Goal: Task Accomplishment & Management: Manage account settings

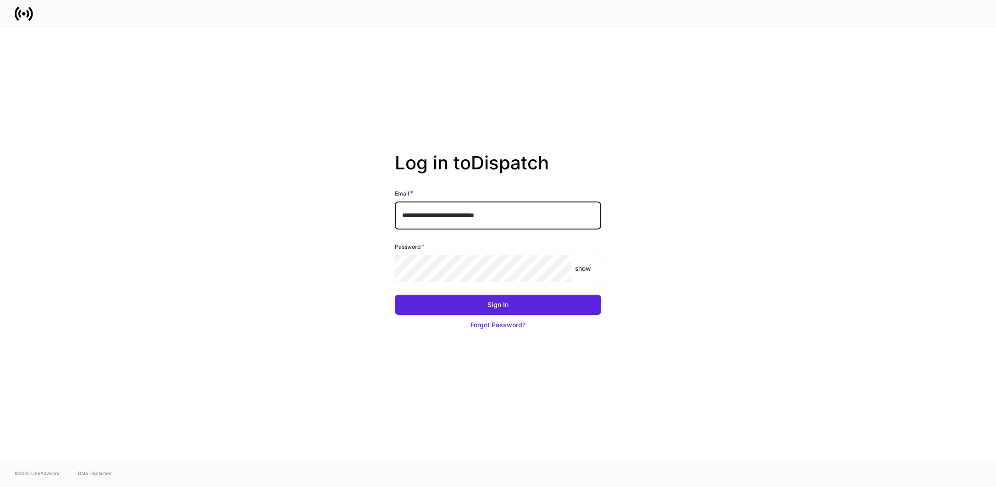
click at [531, 218] on input "**********" at bounding box center [498, 215] width 206 height 28
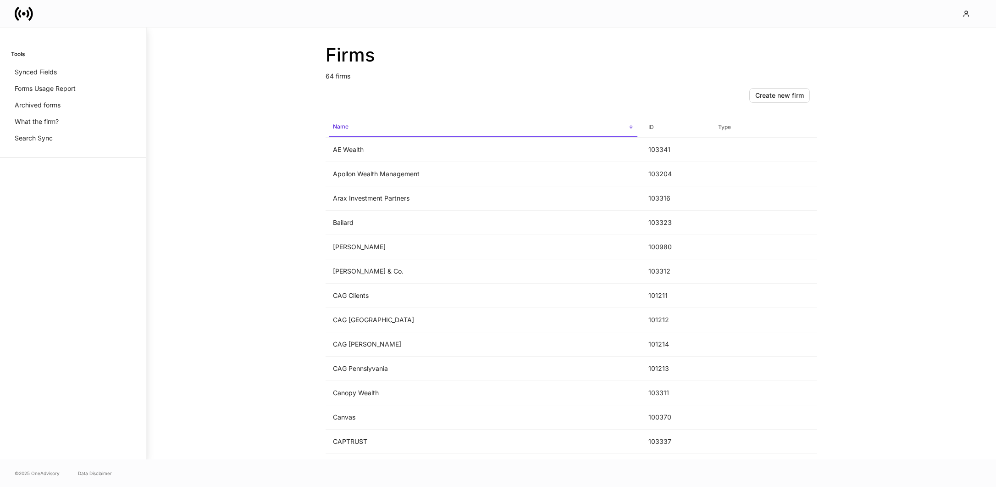
click at [403, 108] on div "Create new firm" at bounding box center [572, 95] width 492 height 29
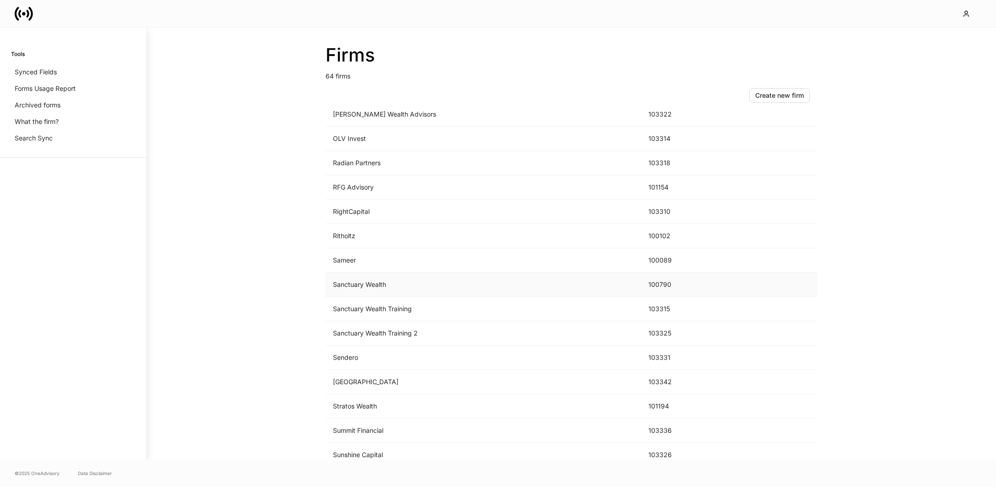
click at [377, 284] on td "Sanctuary Wealth" at bounding box center [484, 284] width 316 height 24
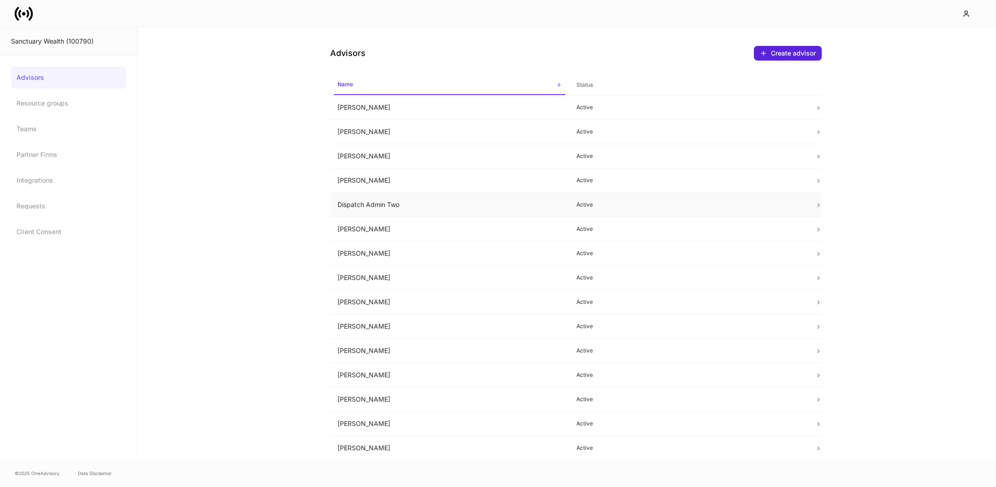
click at [390, 206] on td "Dispatch Admin Two" at bounding box center [449, 205] width 239 height 24
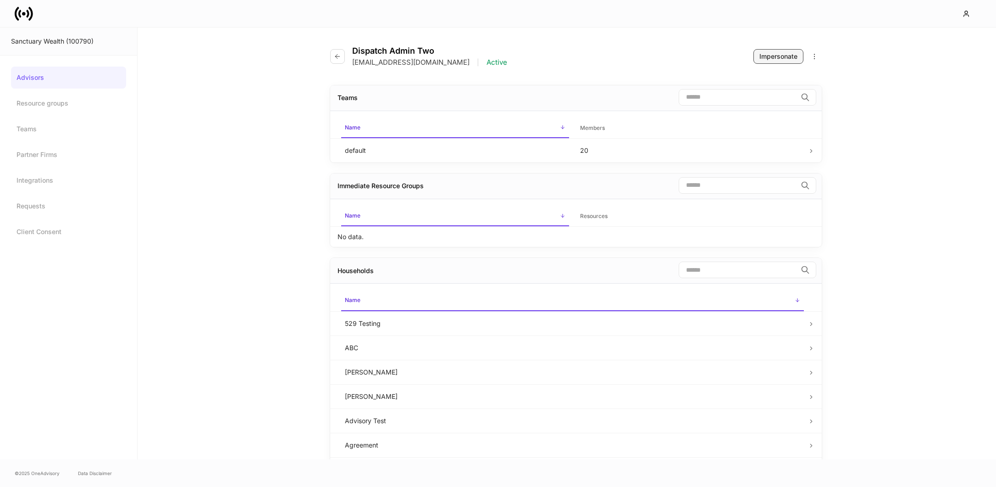
click at [778, 56] on div "Impersonate" at bounding box center [779, 56] width 38 height 9
click at [45, 178] on link "Integrations" at bounding box center [68, 180] width 115 height 22
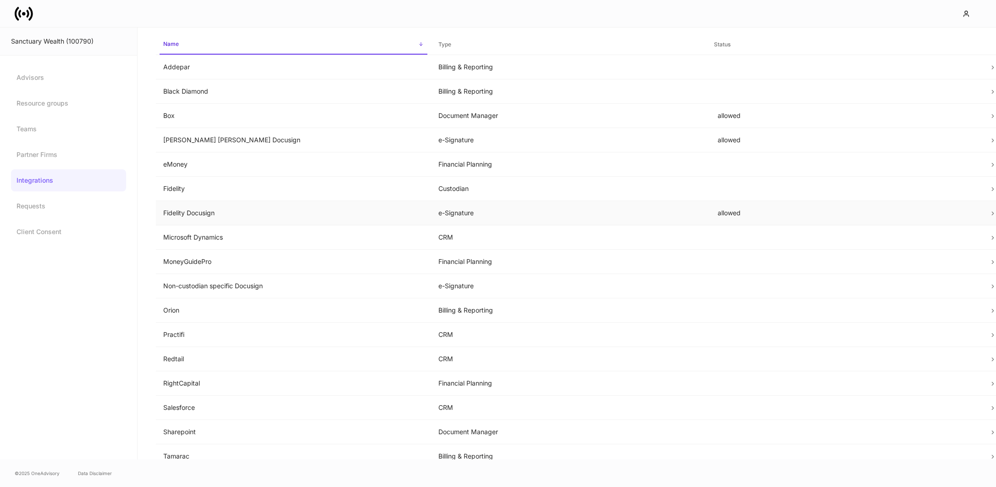
click at [537, 217] on td "e-Signature" at bounding box center [568, 213] width 275 height 24
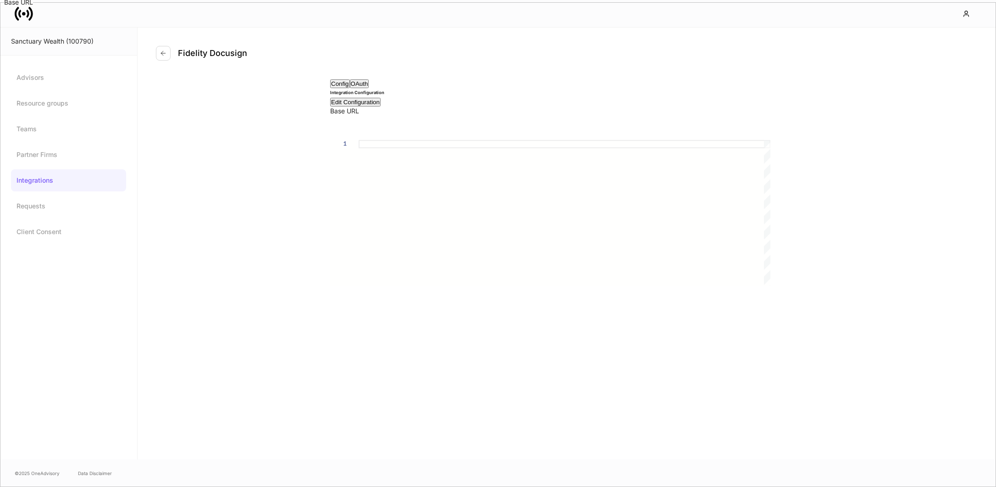
click at [369, 88] on button "OAuth" at bounding box center [359, 83] width 19 height 9
click at [350, 88] on button "Config" at bounding box center [340, 83] width 20 height 9
click at [162, 54] on icon "button" at bounding box center [163, 53] width 7 height 7
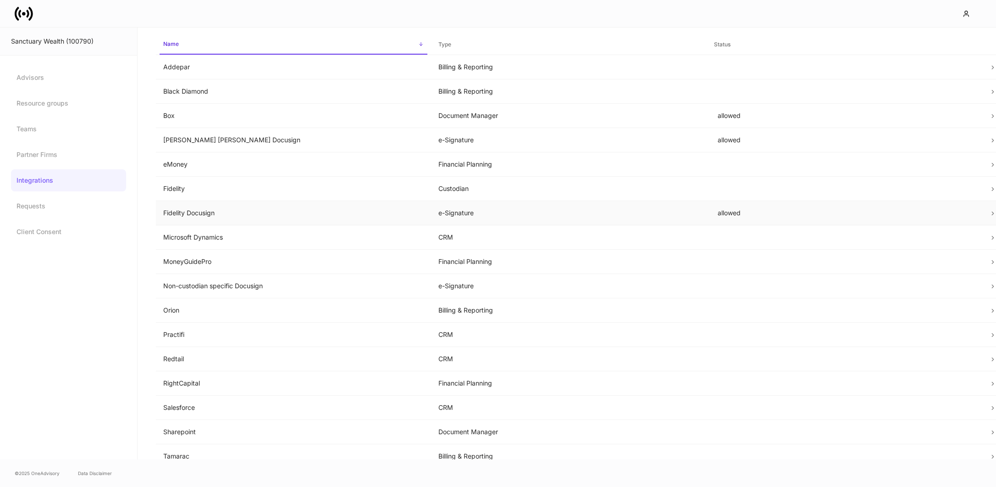
click at [255, 218] on td "Fidelity Docusign" at bounding box center [293, 213] width 275 height 24
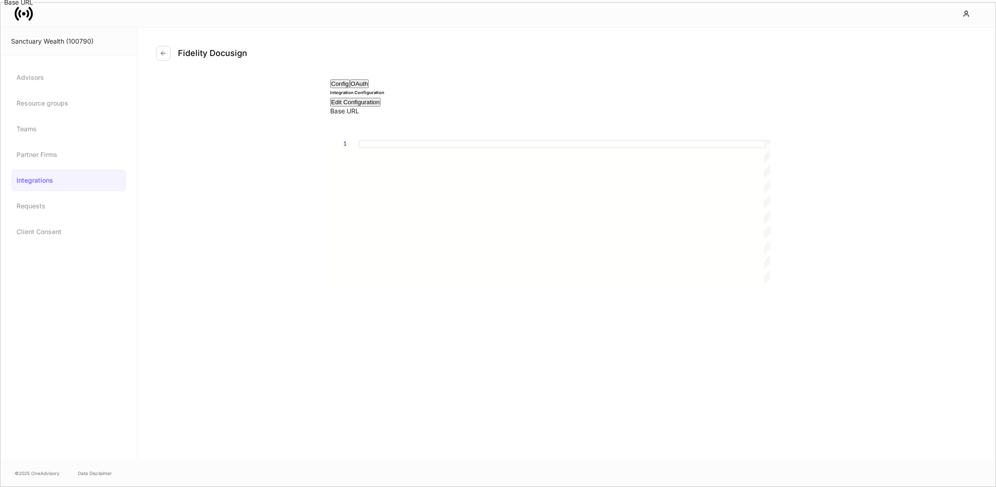
drag, startPoint x: 255, startPoint y: 218, endPoint x: 250, endPoint y: 201, distance: 17.5
click at [250, 201] on div "Fidelity Docusign Config OAuth Integration Configuration Edit Configuration Bas…" at bounding box center [567, 244] width 859 height 432
click at [304, 158] on div "Config OAuth Integration Configuration Edit Configuration Base URL Base URL 1" at bounding box center [576, 182] width 550 height 229
click at [167, 51] on button "button" at bounding box center [163, 53] width 15 height 15
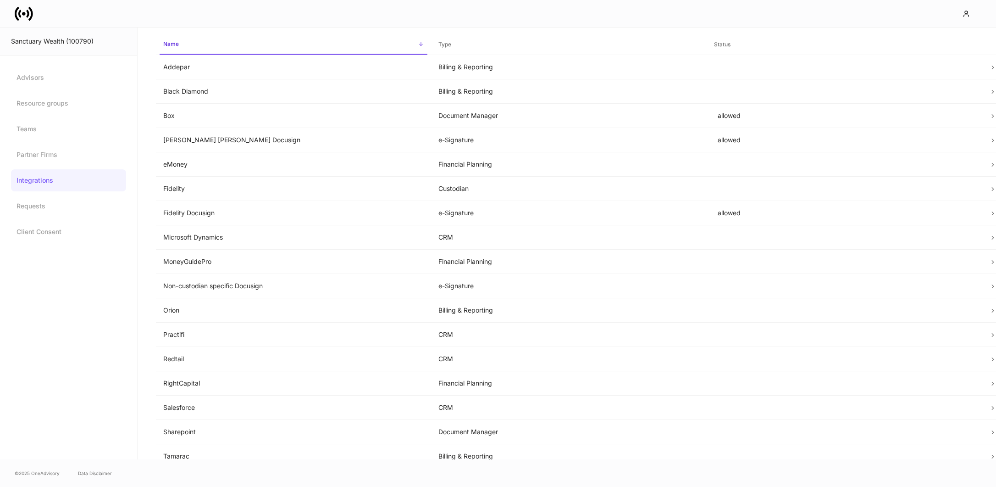
click at [110, 330] on div "Sanctuary Wealth (100790) Advisors Resource groups Teams Partner Firms Integrat…" at bounding box center [69, 244] width 138 height 432
click at [260, 219] on td "Fidelity Docusign" at bounding box center [293, 213] width 275 height 24
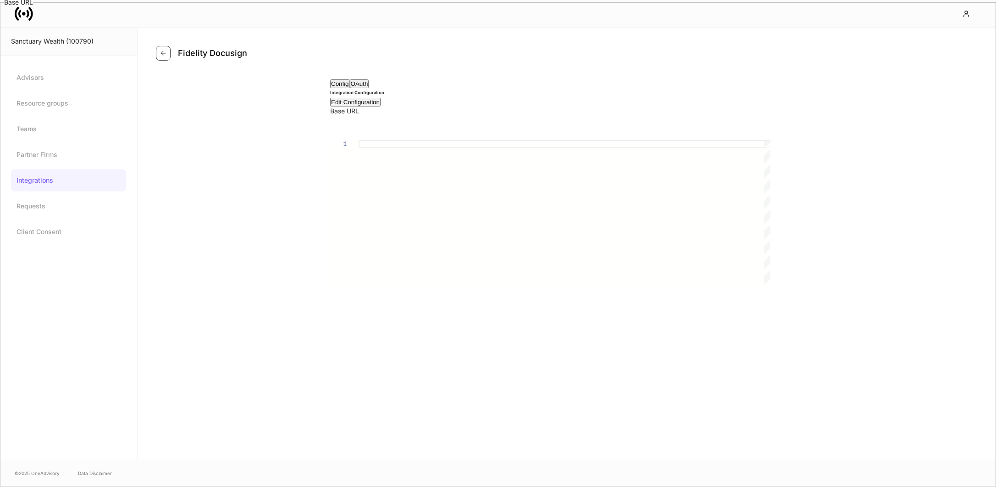
click at [163, 52] on icon "button" at bounding box center [163, 53] width 7 height 7
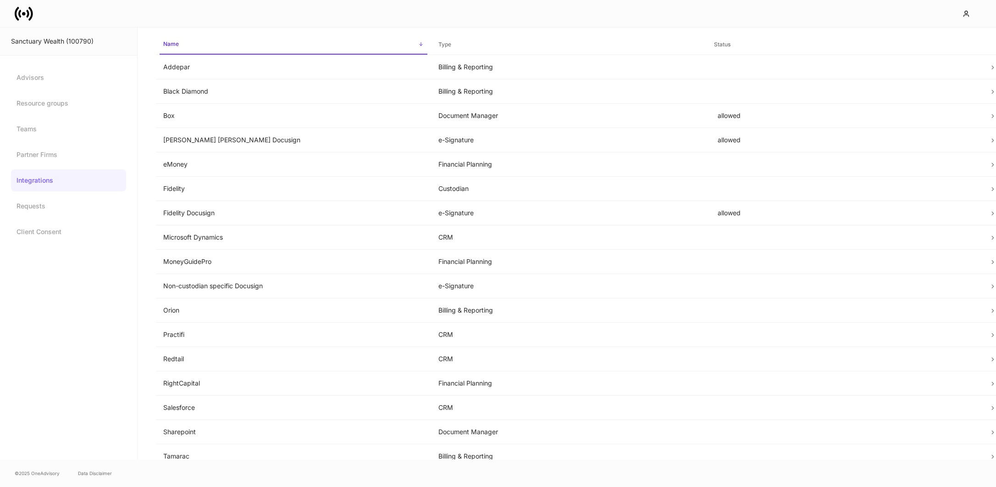
click at [27, 13] on icon at bounding box center [24, 14] width 18 height 18
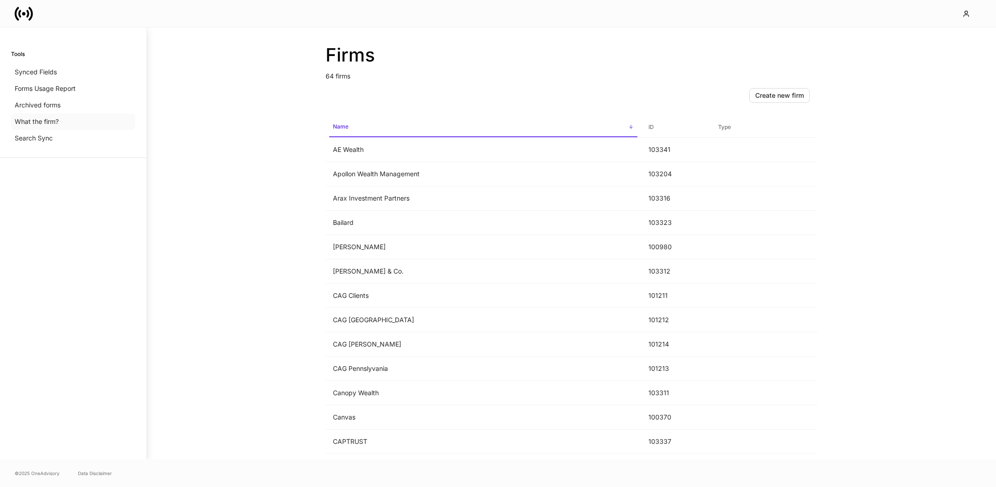
click at [46, 122] on p "What the firm?" at bounding box center [37, 121] width 44 height 9
click at [70, 134] on div "Search Sync" at bounding box center [73, 138] width 124 height 17
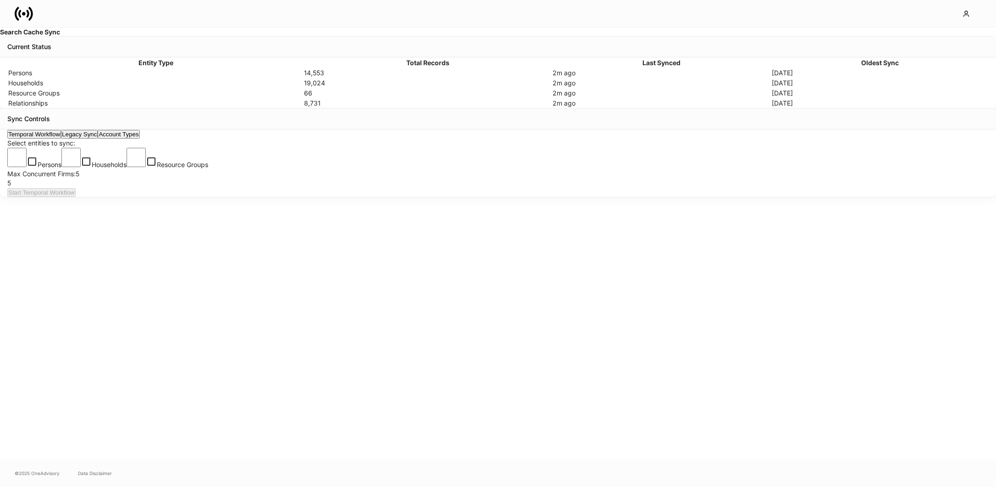
click at [147, 145] on div "Search Cache Sync Current Status Entity Type Total Records Last Synced Oldest S…" at bounding box center [498, 244] width 996 height 432
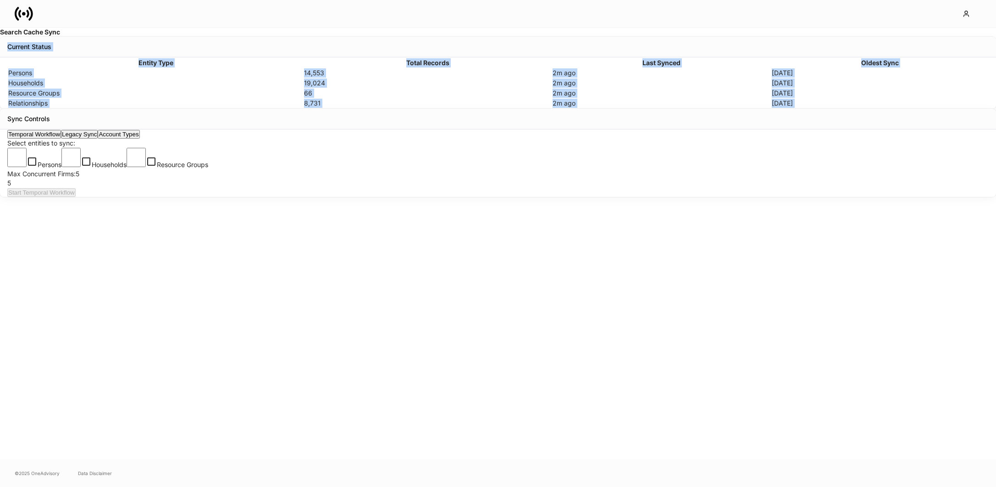
click at [147, 145] on div "Search Cache Sync Current Status Entity Type Total Records Last Synced Oldest S…" at bounding box center [498, 244] width 996 height 432
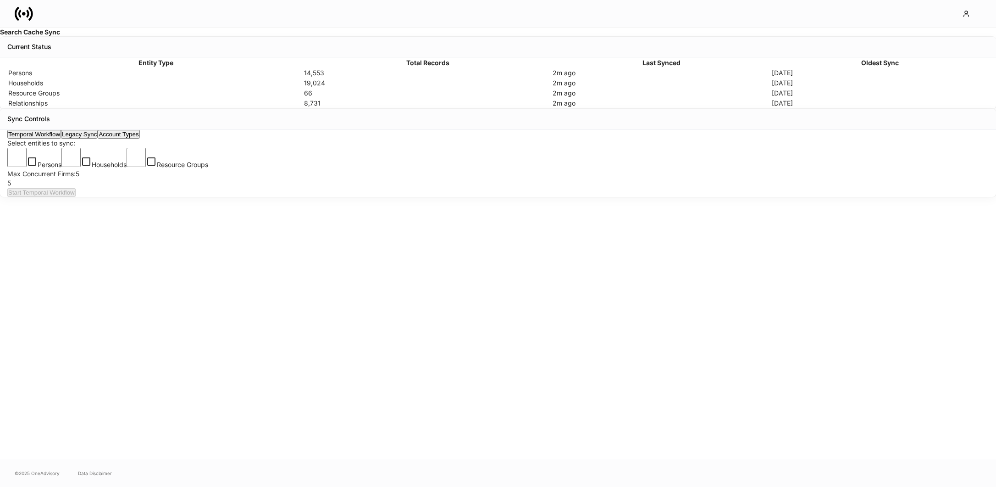
click at [180, 130] on div "Search Cache Sync Current Status Entity Type Total Records Last Synced Oldest S…" at bounding box center [498, 244] width 996 height 432
click at [184, 124] on div "Search Cache Sync Current Status Entity Type Total Records Last Synced Oldest S…" at bounding box center [498, 244] width 996 height 432
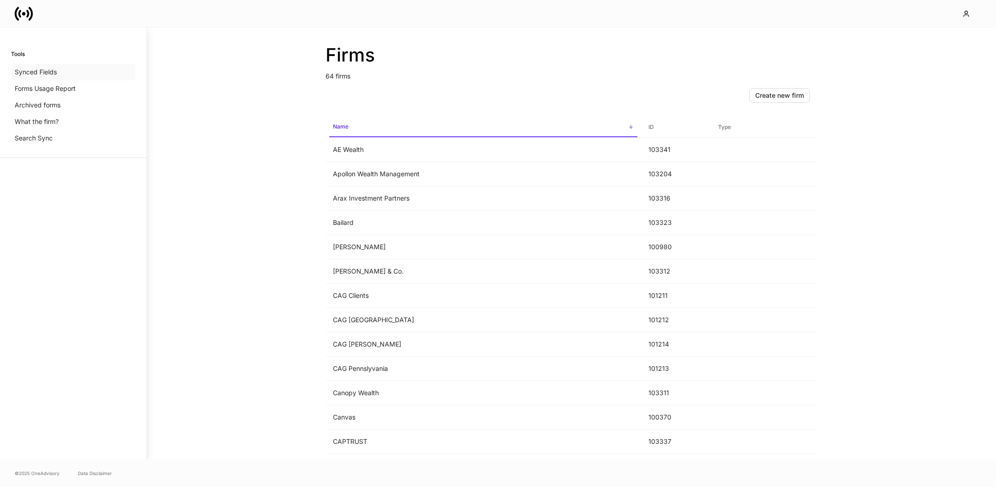
click at [45, 69] on p "Synced Fields" at bounding box center [36, 71] width 42 height 9
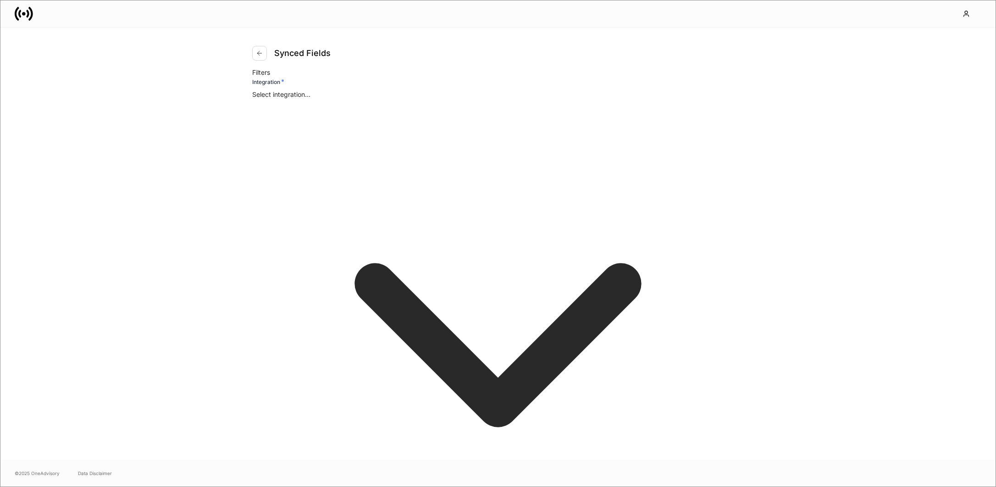
click at [305, 129] on body "Synced Fields Filters Integration * Select integration... ​ Firm * All Firms ​ …" at bounding box center [498, 243] width 996 height 487
type input "*"
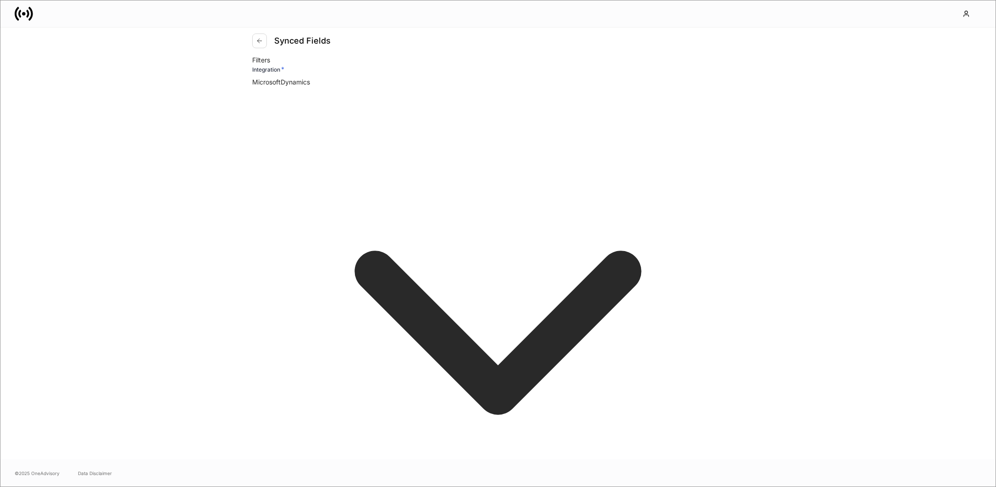
scroll to position [41, 0]
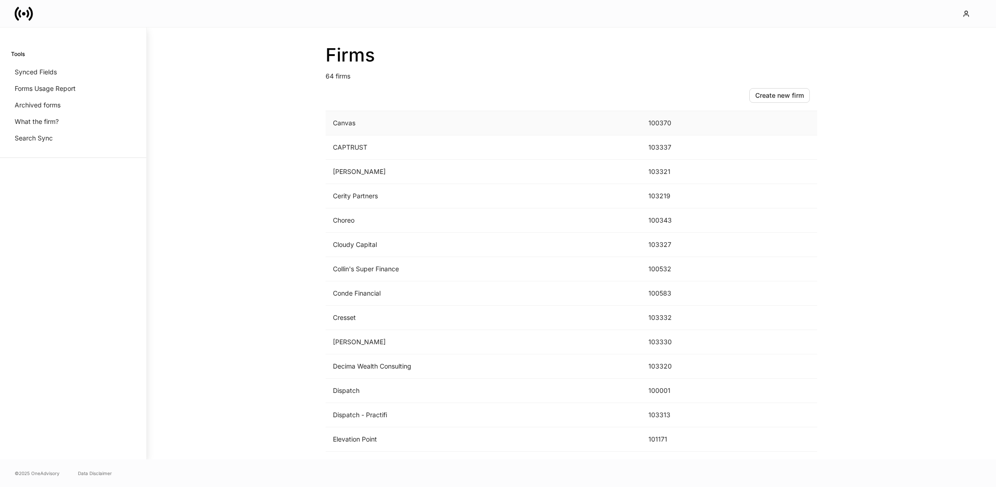
scroll to position [371, 0]
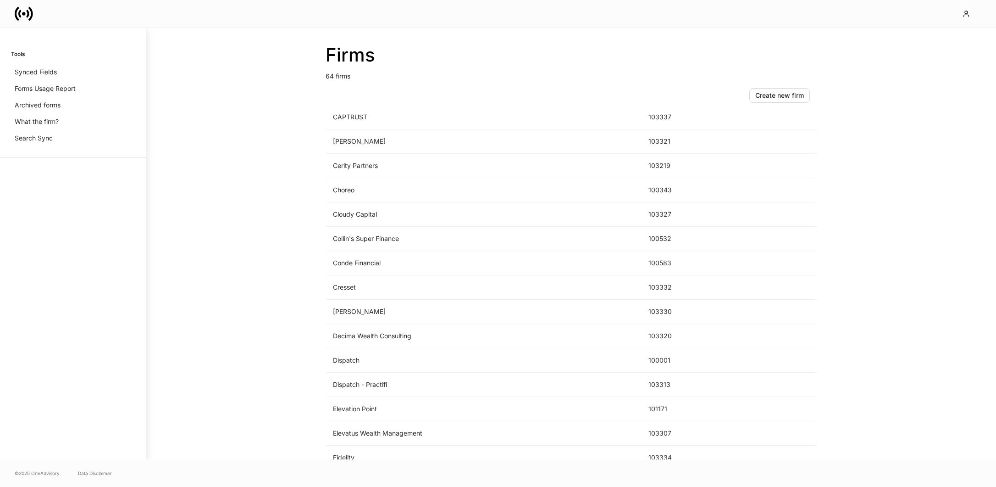
scroll to position [1120, 0]
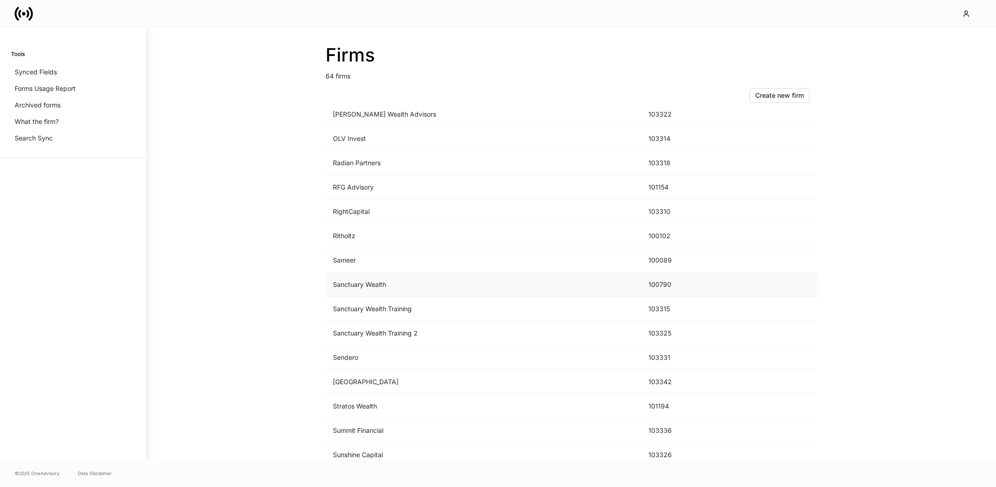
click at [394, 283] on td "Sanctuary Wealth" at bounding box center [484, 284] width 316 height 24
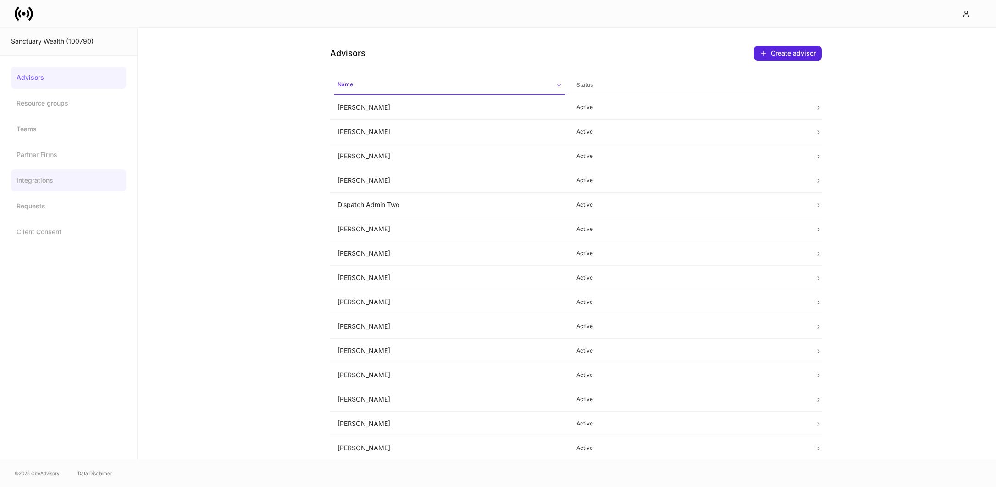
click at [47, 186] on link "Integrations" at bounding box center [68, 180] width 115 height 22
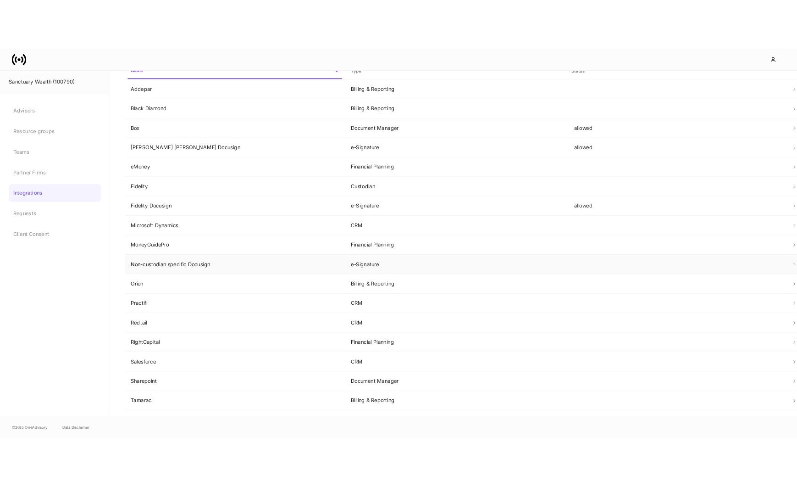
scroll to position [40, 0]
